Goal: Task Accomplishment & Management: Manage account settings

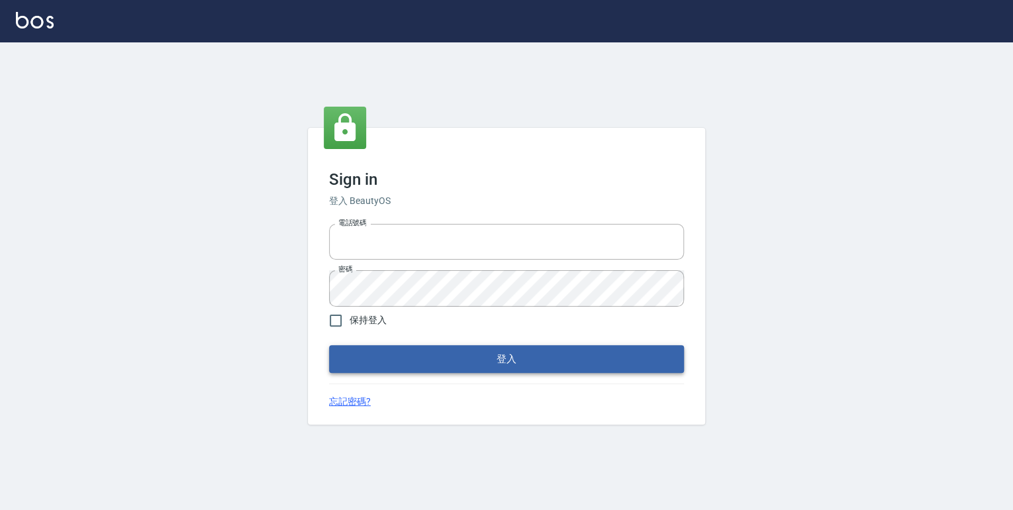
type input "0952331713"
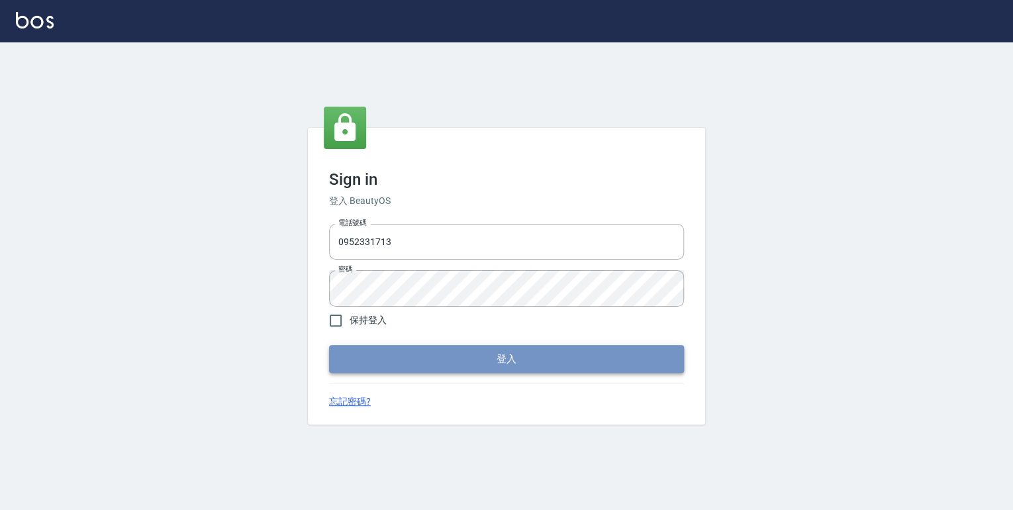
click at [478, 358] on button "登入" at bounding box center [506, 359] width 355 height 28
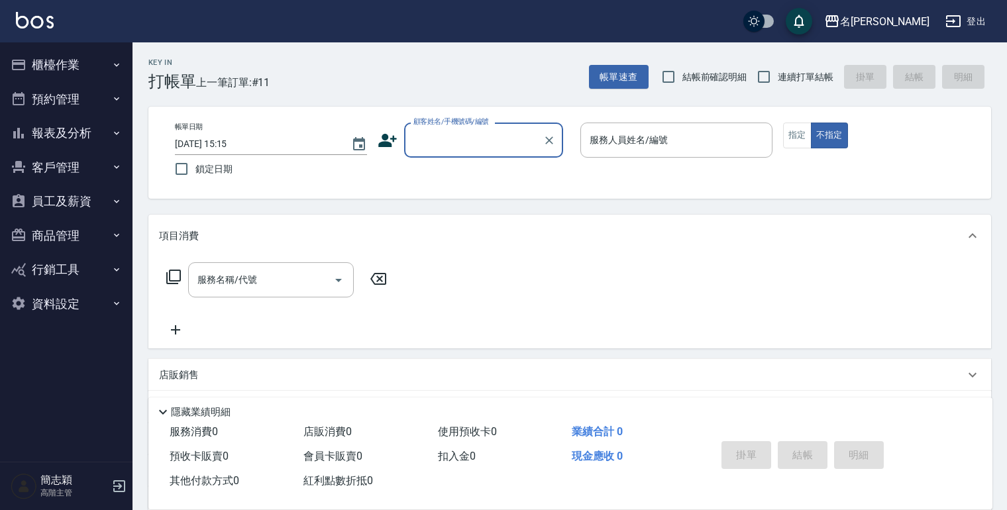
click at [115, 132] on icon "button" at bounding box center [116, 132] width 5 height 3
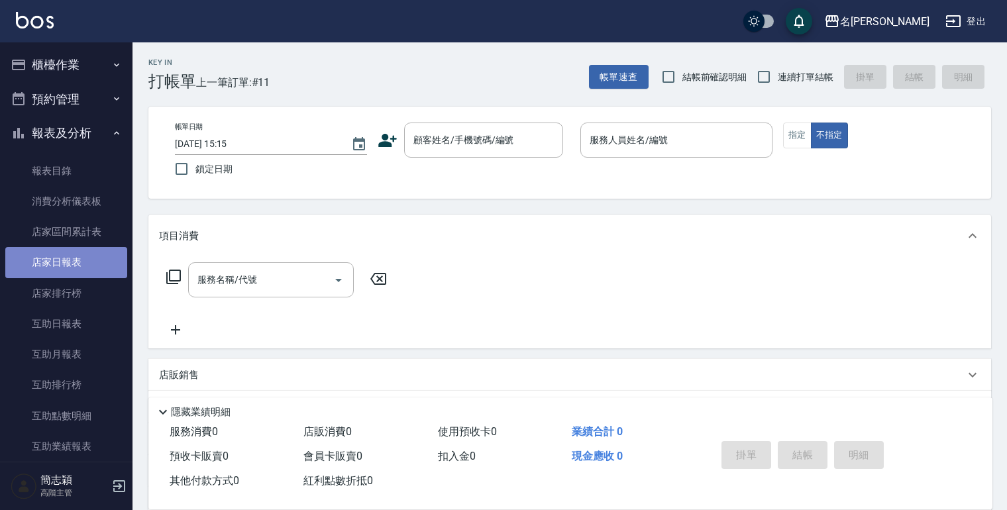
click at [66, 263] on link "店家日報表" at bounding box center [66, 262] width 122 height 30
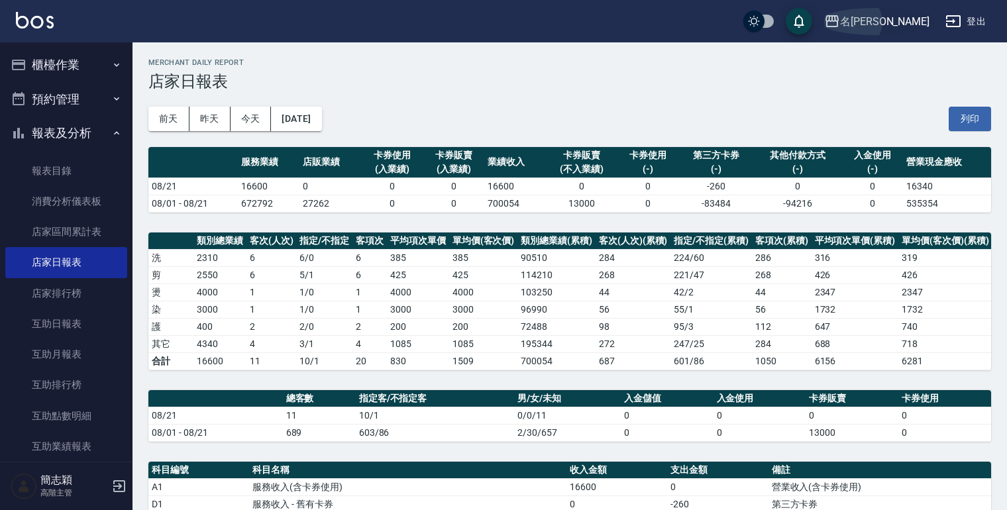
click at [840, 18] on icon "button" at bounding box center [832, 21] width 16 height 16
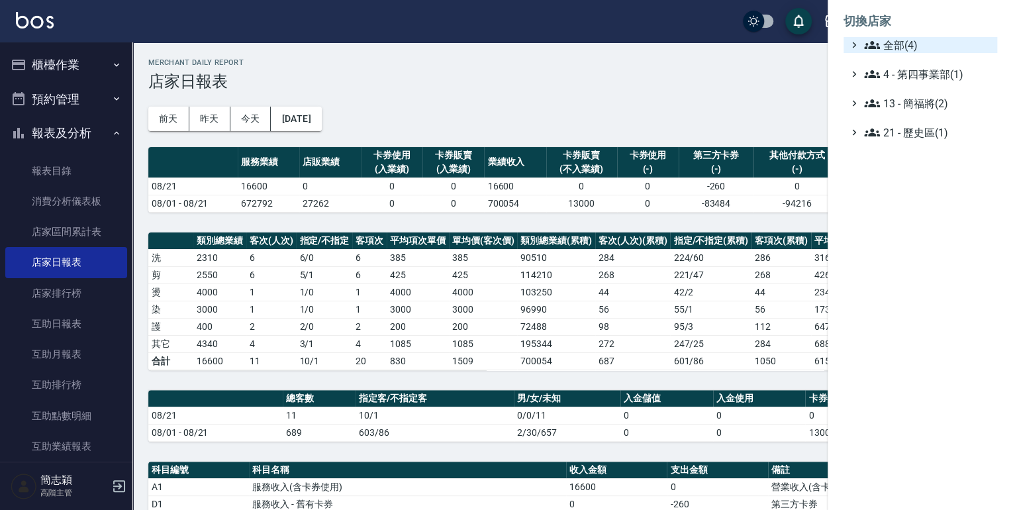
drag, startPoint x: 864, startPoint y: 38, endPoint x: 865, endPoint y: 51, distance: 12.7
click at [864, 40] on icon at bounding box center [872, 45] width 16 height 16
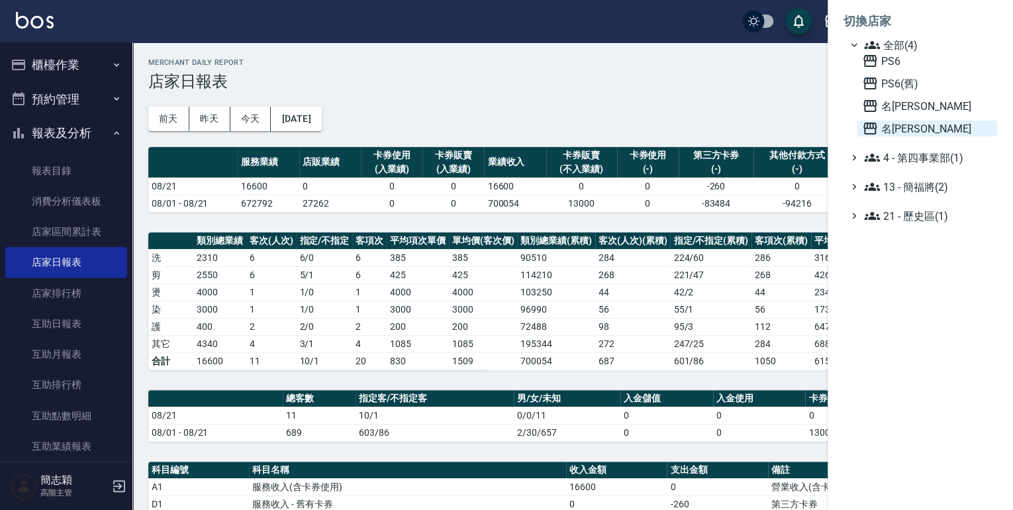
click at [866, 131] on icon at bounding box center [870, 129] width 16 height 16
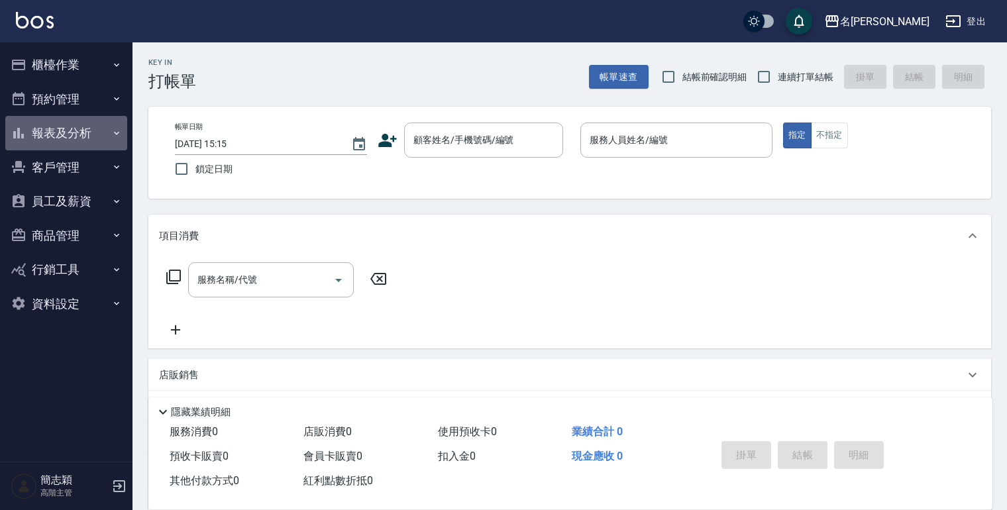
click at [117, 132] on icon "button" at bounding box center [116, 133] width 11 height 11
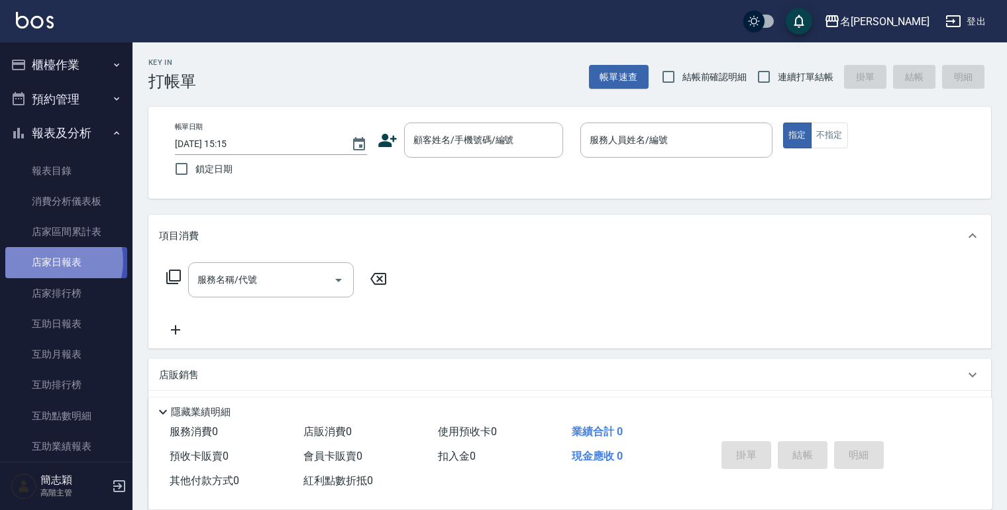
click at [51, 261] on link "店家日報表" at bounding box center [66, 262] width 122 height 30
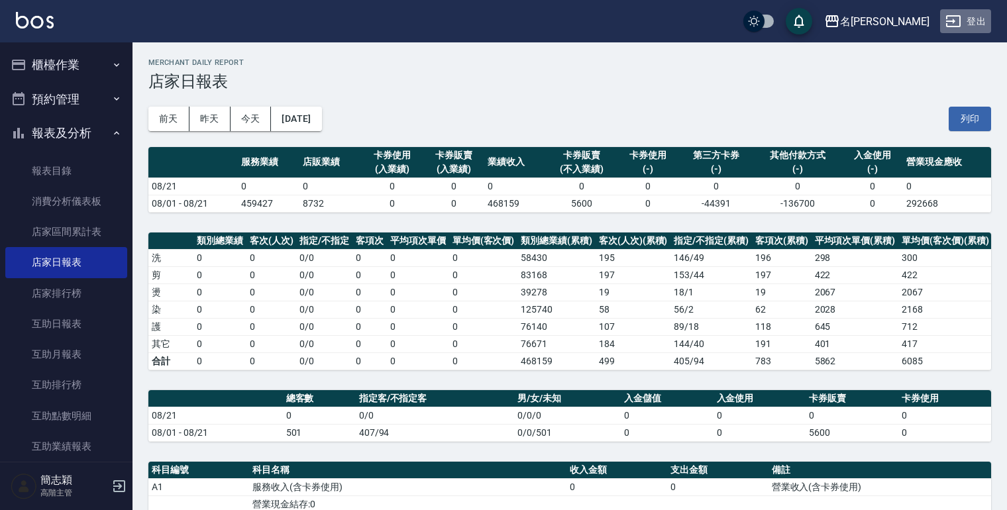
click at [971, 15] on button "登出" at bounding box center [965, 21] width 51 height 25
